Goal: Task Accomplishment & Management: Manage account settings

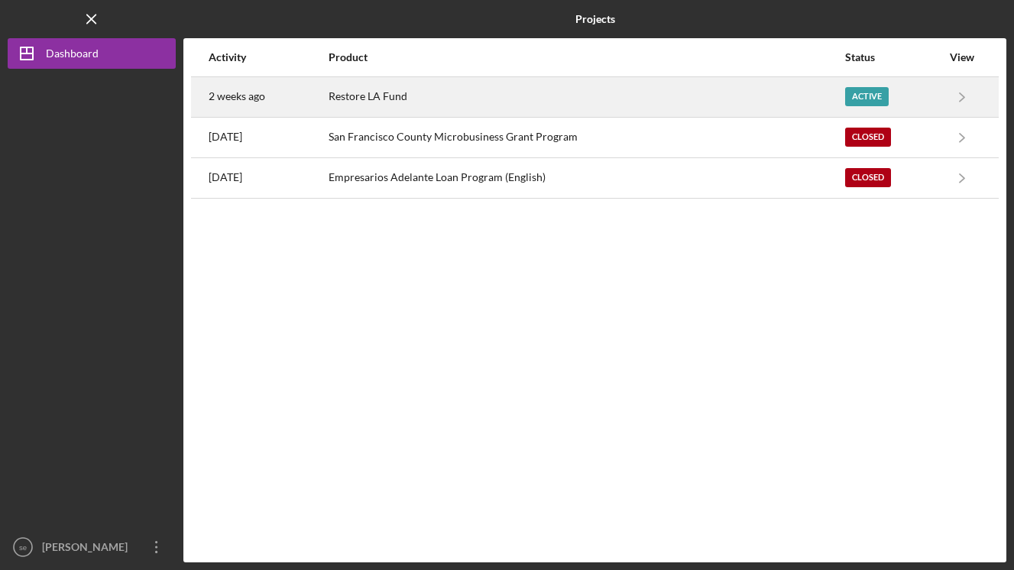
click at [466, 100] on div "Restore LA Fund" at bounding box center [586, 97] width 515 height 38
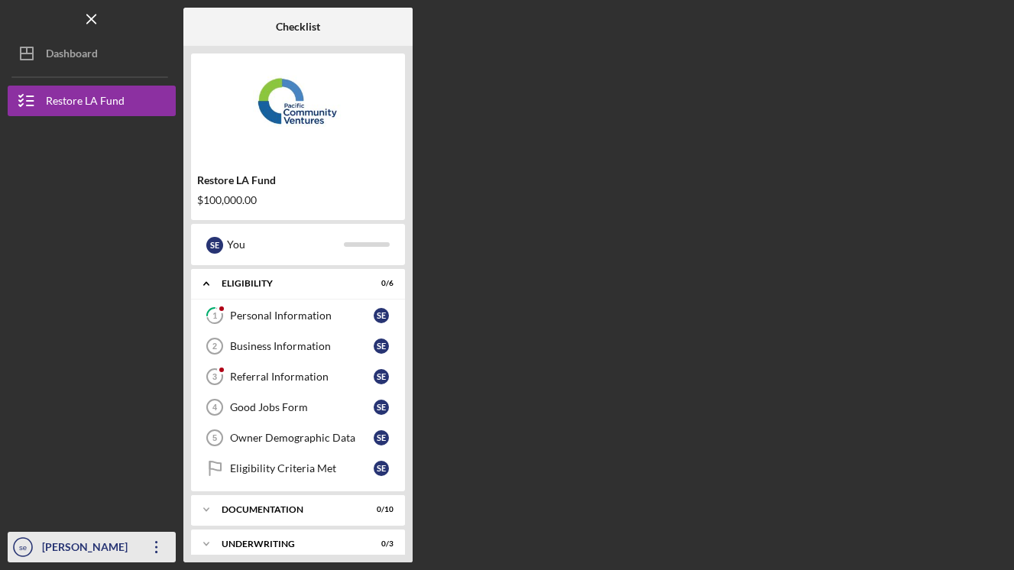
click at [154, 540] on icon "Icon/Overflow" at bounding box center [157, 547] width 38 height 38
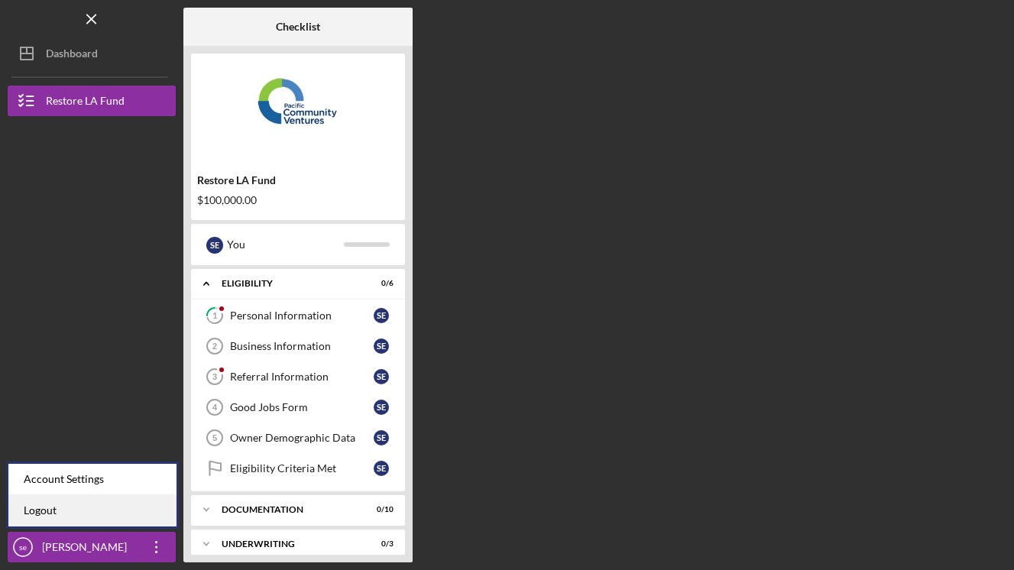
click at [122, 513] on link "Logout" at bounding box center [92, 510] width 168 height 31
